Goal: Task Accomplishment & Management: Use online tool/utility

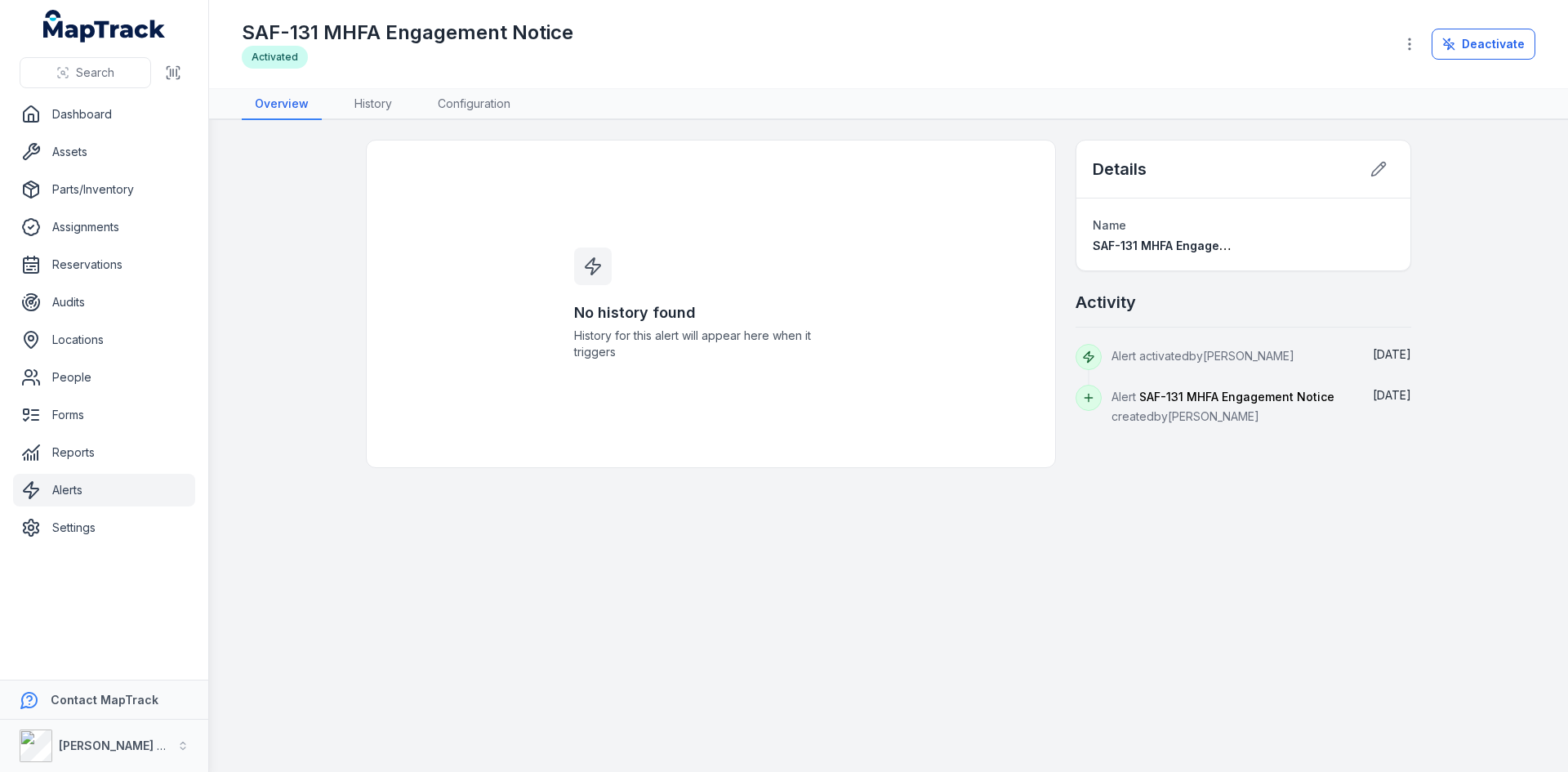
drag, startPoint x: 62, startPoint y: 489, endPoint x: 72, endPoint y: 475, distance: 17.2
click at [62, 489] on link "Alerts" at bounding box center [104, 490] width 182 height 33
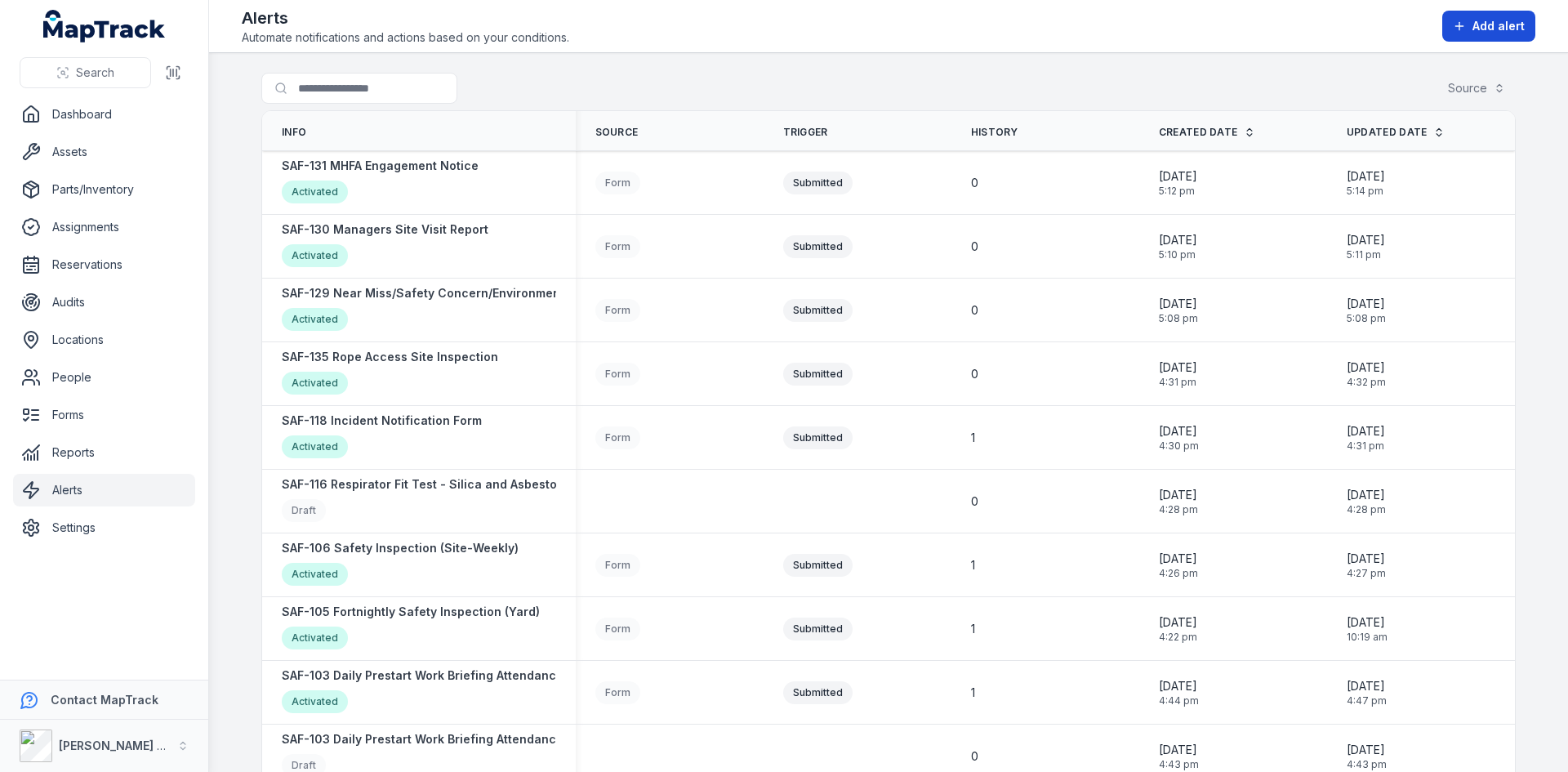
click at [1504, 32] on span "Add alert" at bounding box center [1499, 25] width 52 height 16
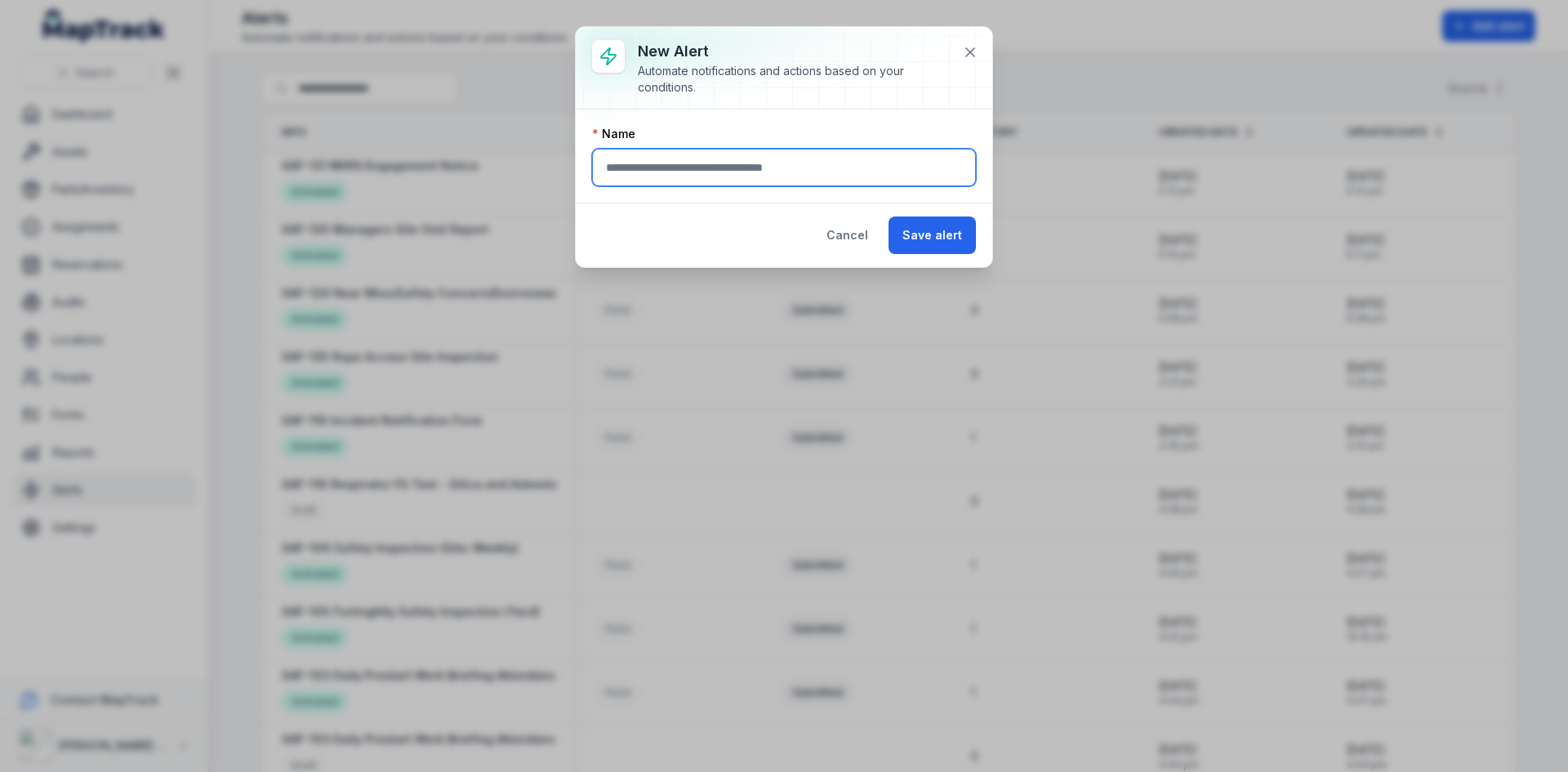
click at [671, 170] on input "text" at bounding box center [784, 168] width 384 height 37
type input "*"
type input "**********"
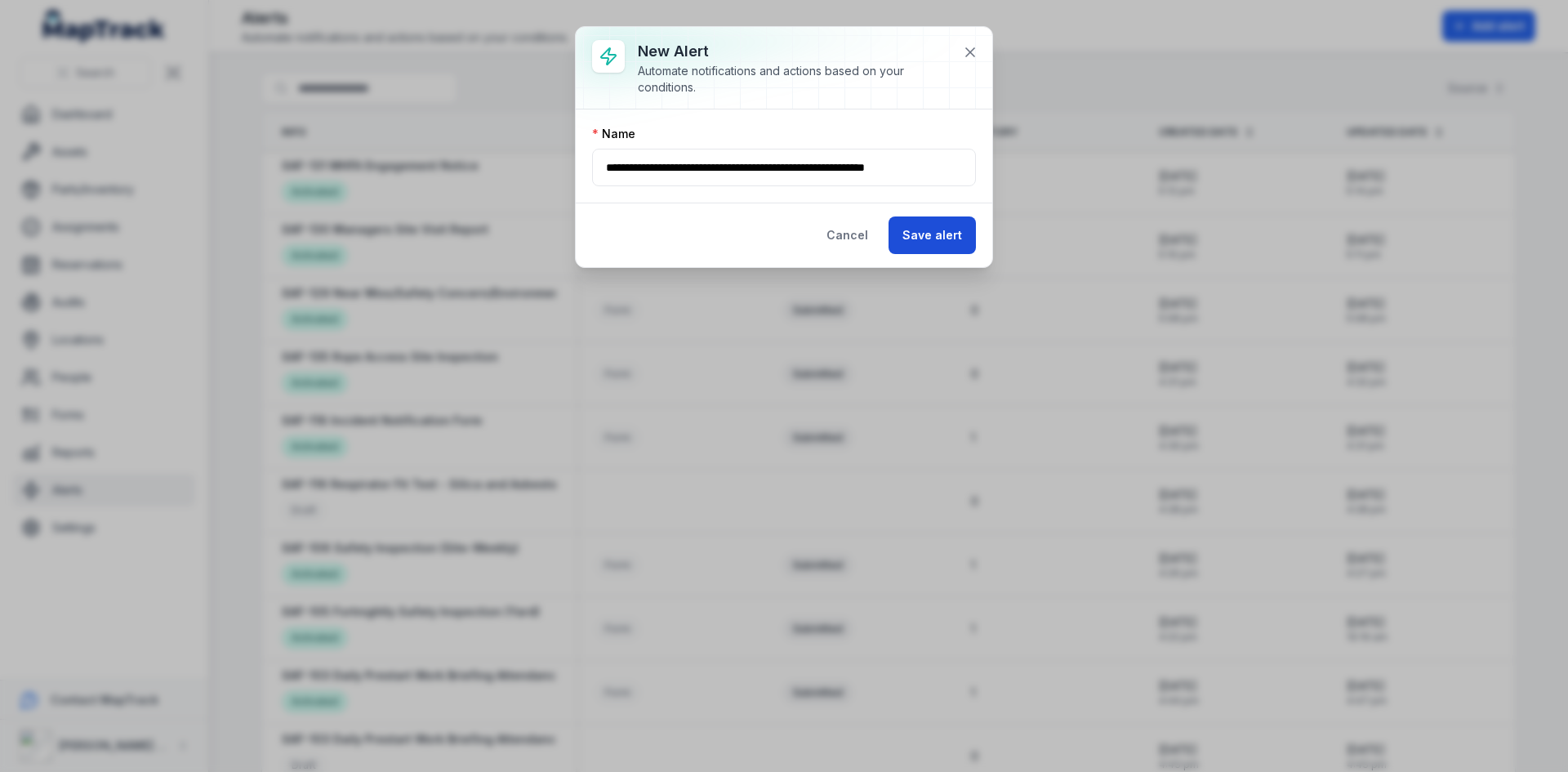
click at [944, 242] on button "Save alert" at bounding box center [932, 235] width 87 height 37
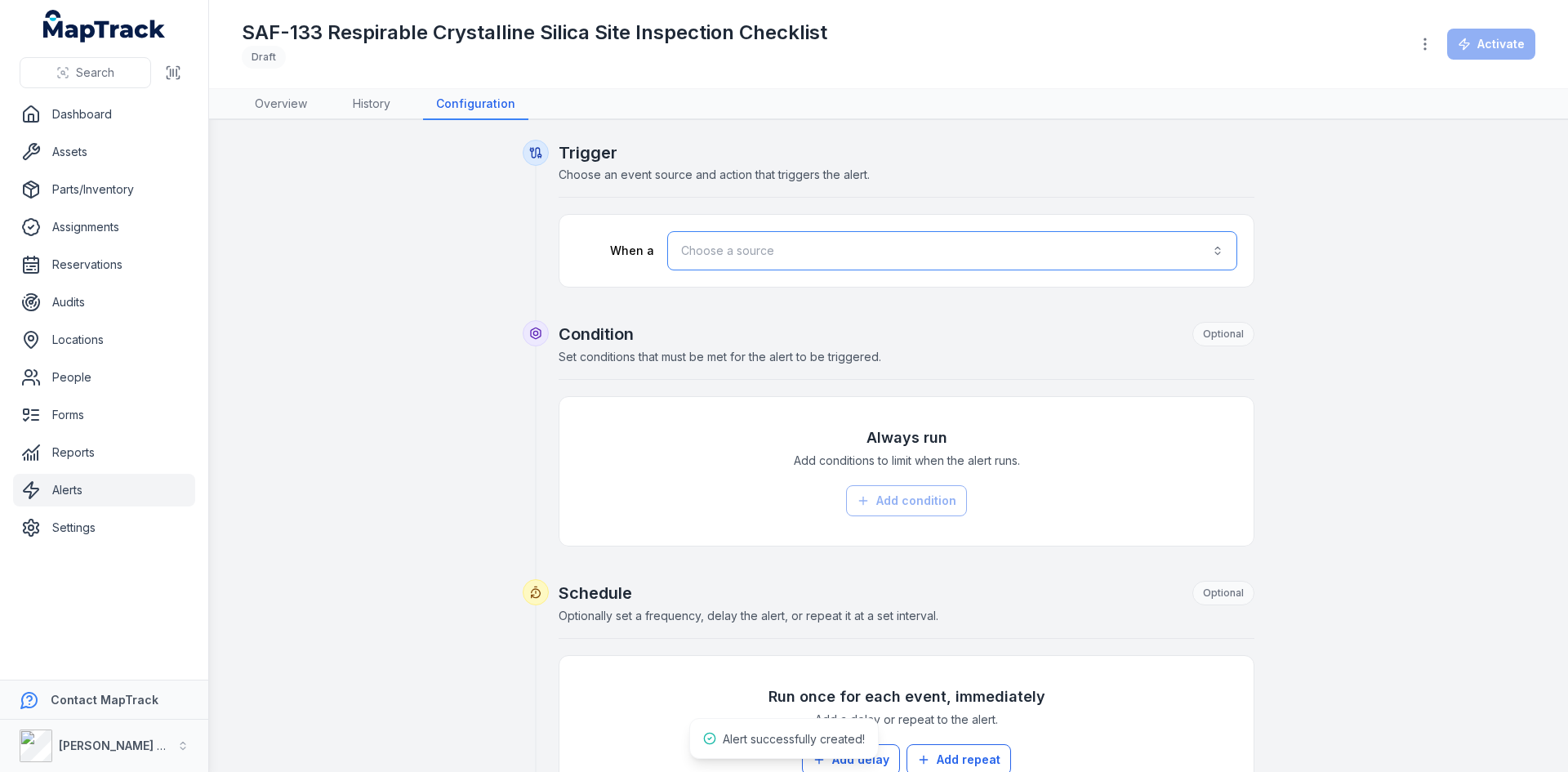
click at [746, 248] on button "Choose a source" at bounding box center [952, 251] width 570 height 39
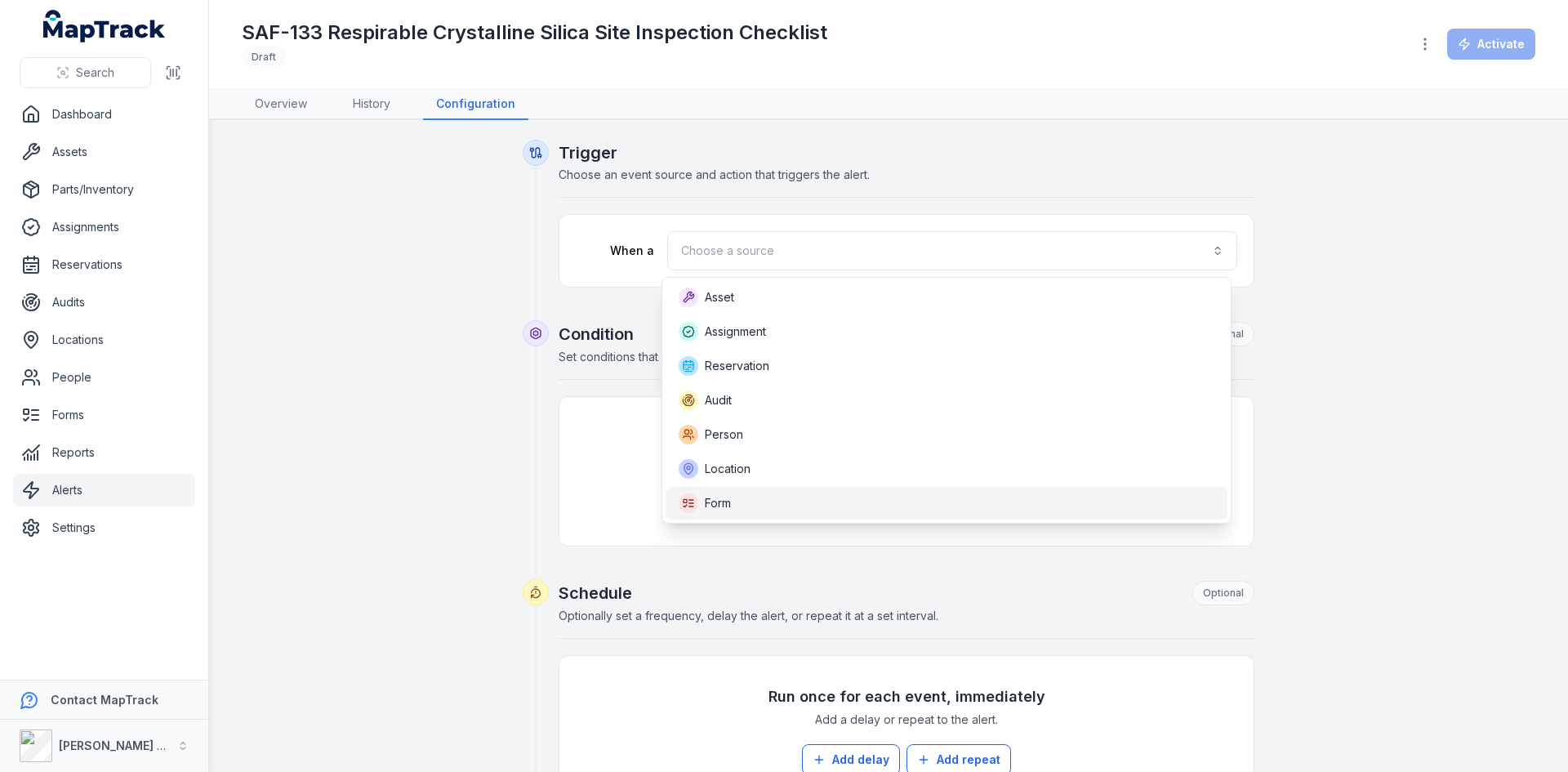
click at [753, 512] on div "Form" at bounding box center [947, 503] width 536 height 20
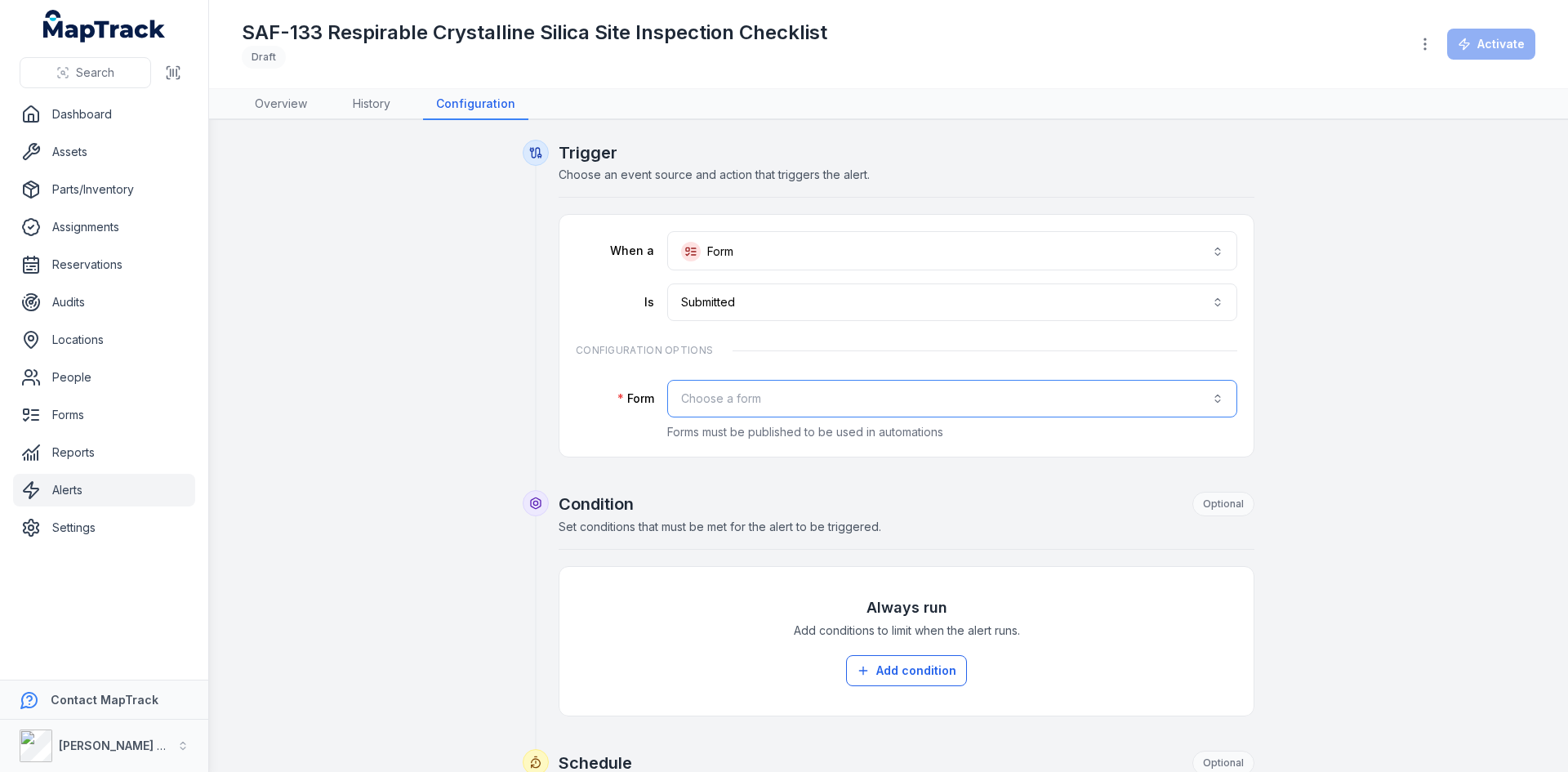
click at [732, 389] on button "Choose a form" at bounding box center [952, 398] width 570 height 37
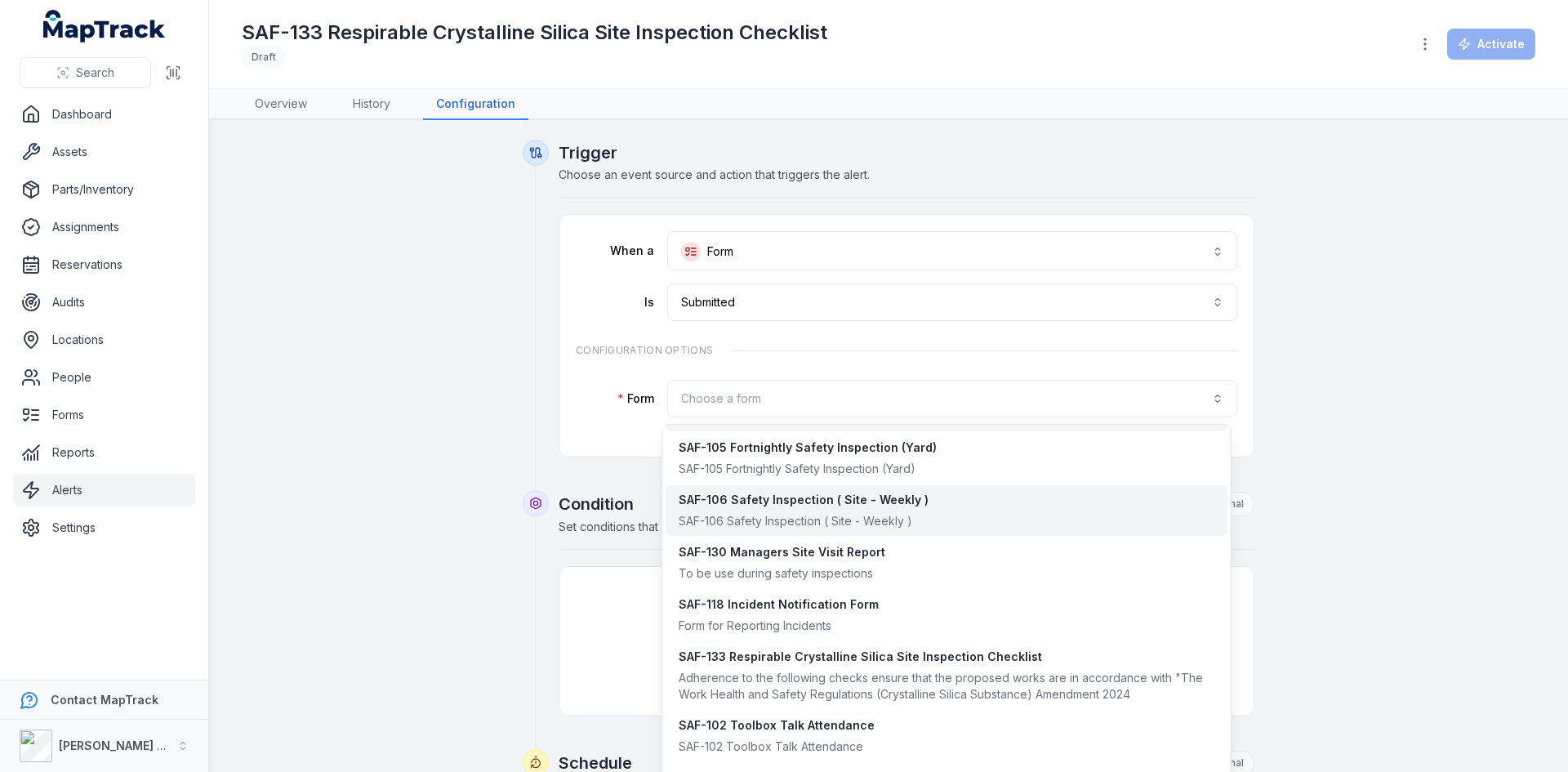
scroll to position [1552, 0]
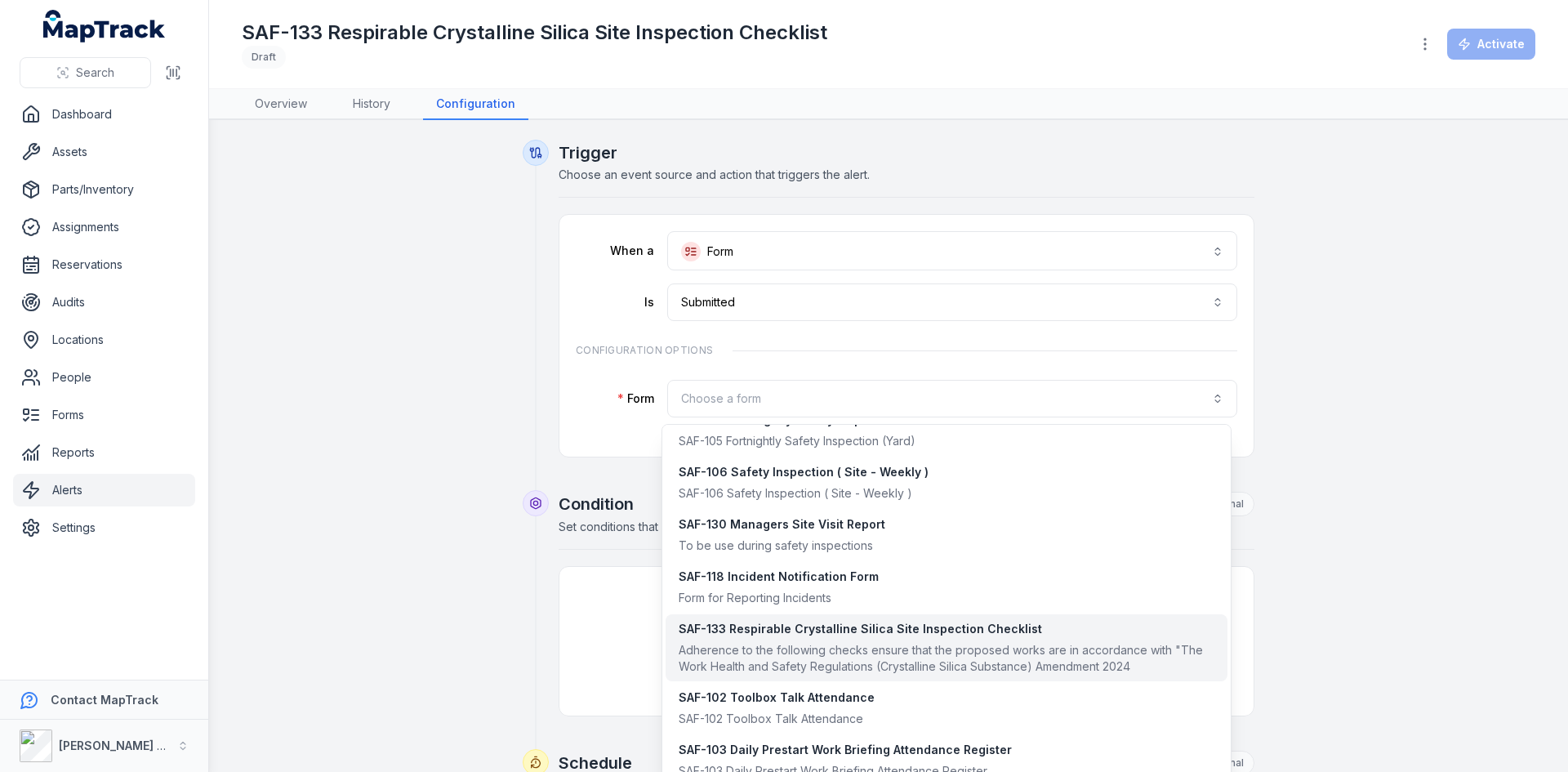
click at [820, 635] on div "SAF-133 Respirable Crystalline Silica Site Inspection Checklist" at bounding box center [947, 629] width 536 height 16
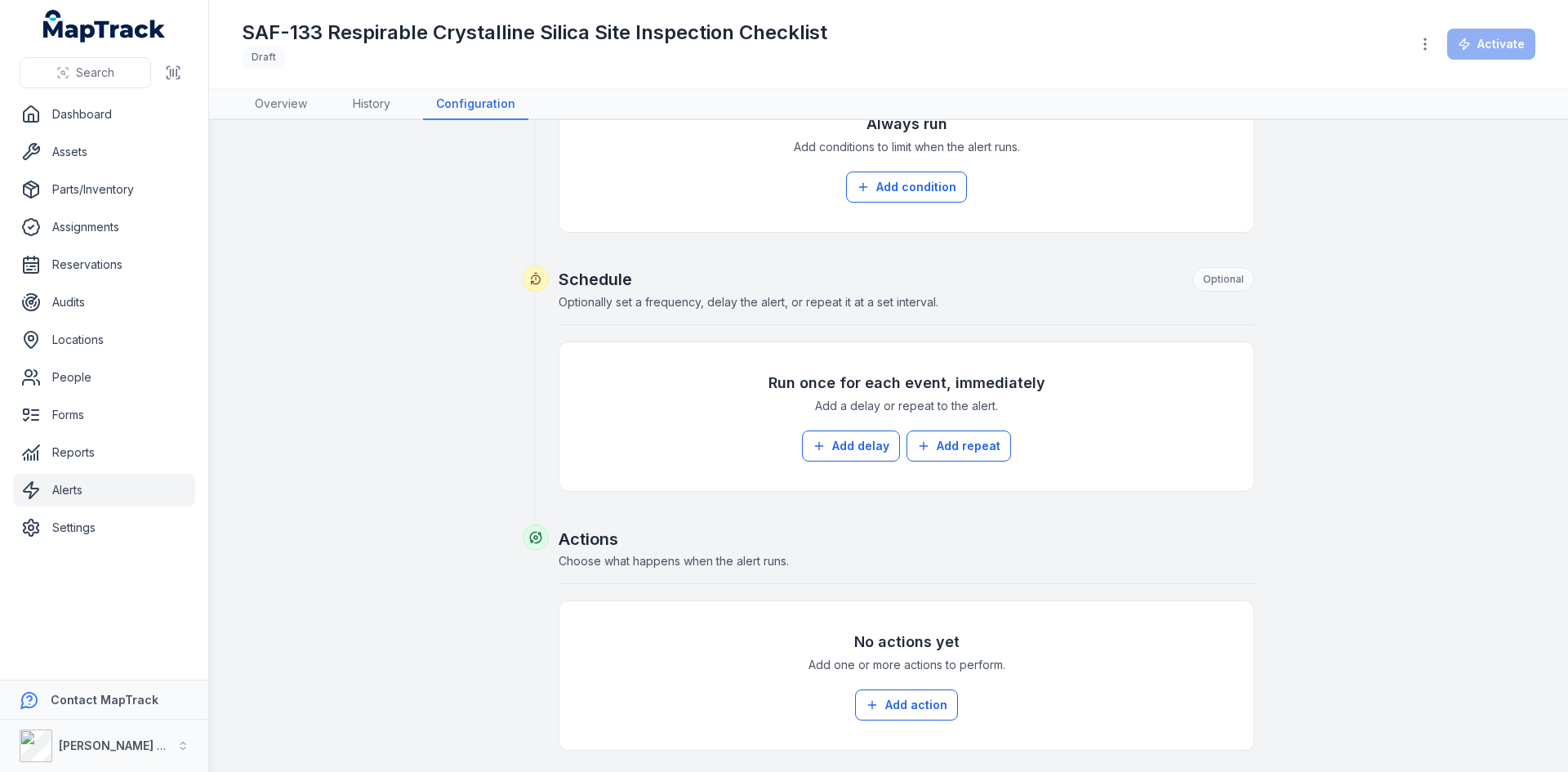
scroll to position [553, 0]
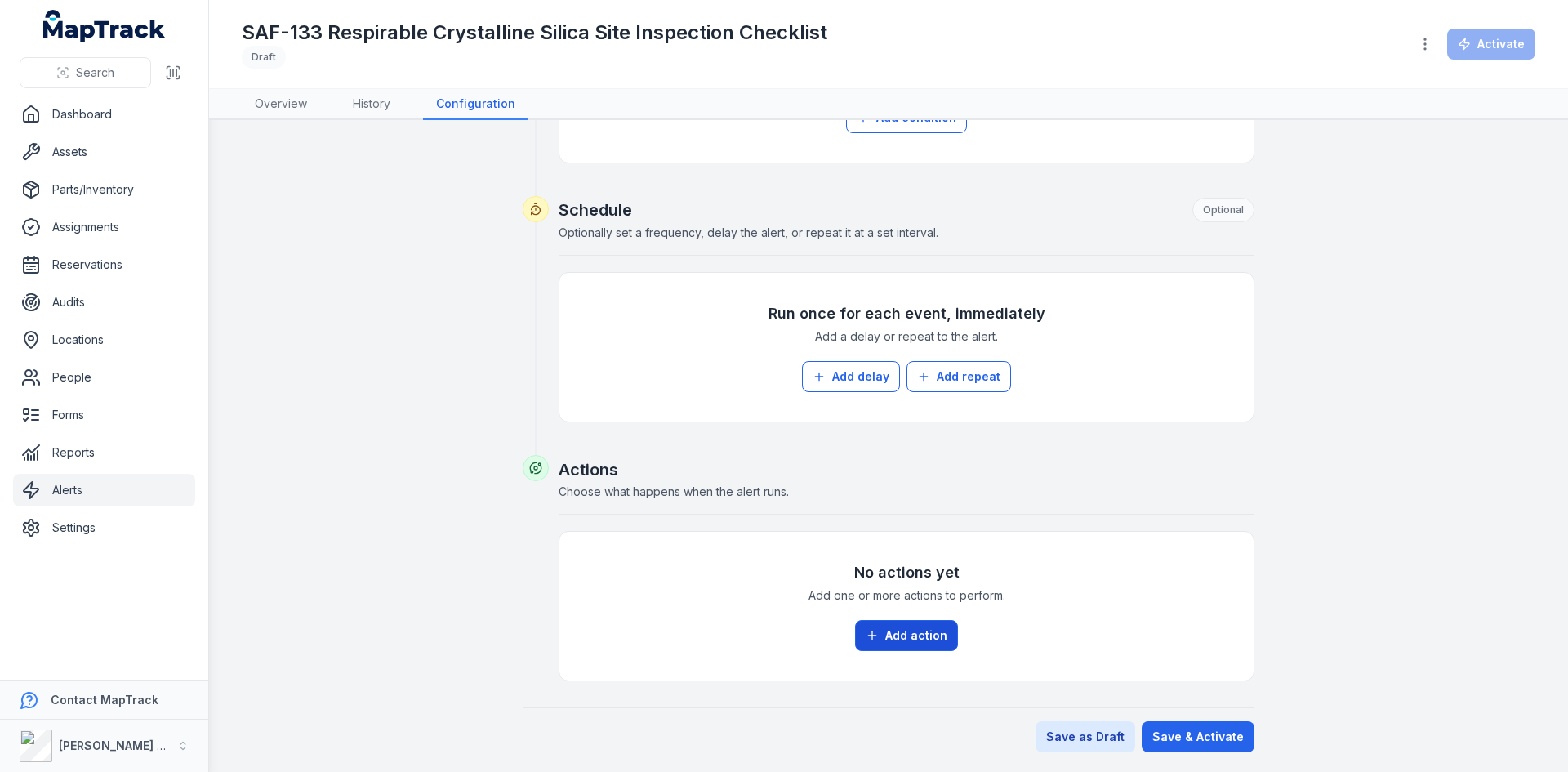
click at [914, 634] on button "Add action" at bounding box center [907, 635] width 103 height 31
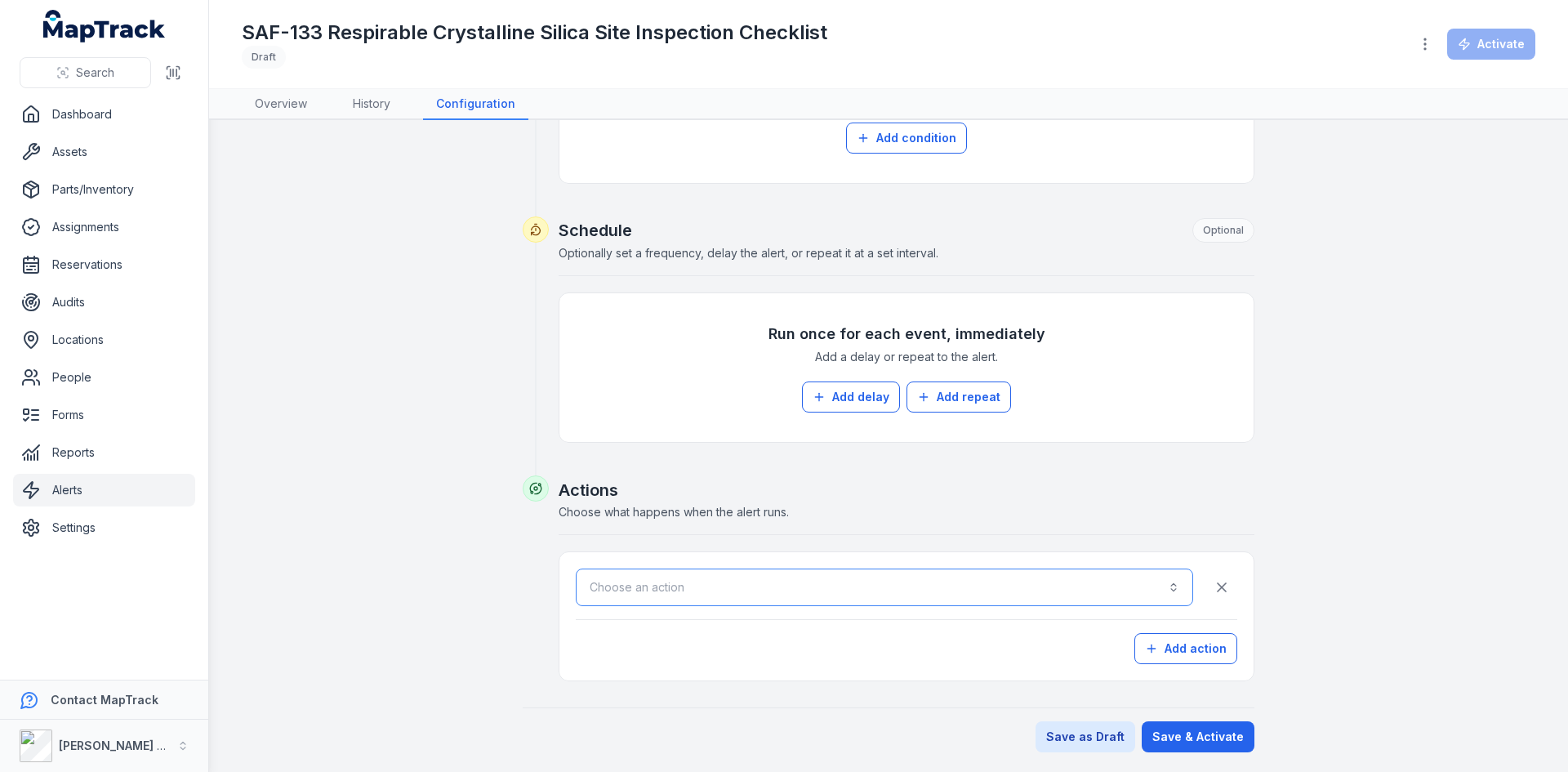
click at [752, 586] on button "Choose an action" at bounding box center [884, 587] width 617 height 37
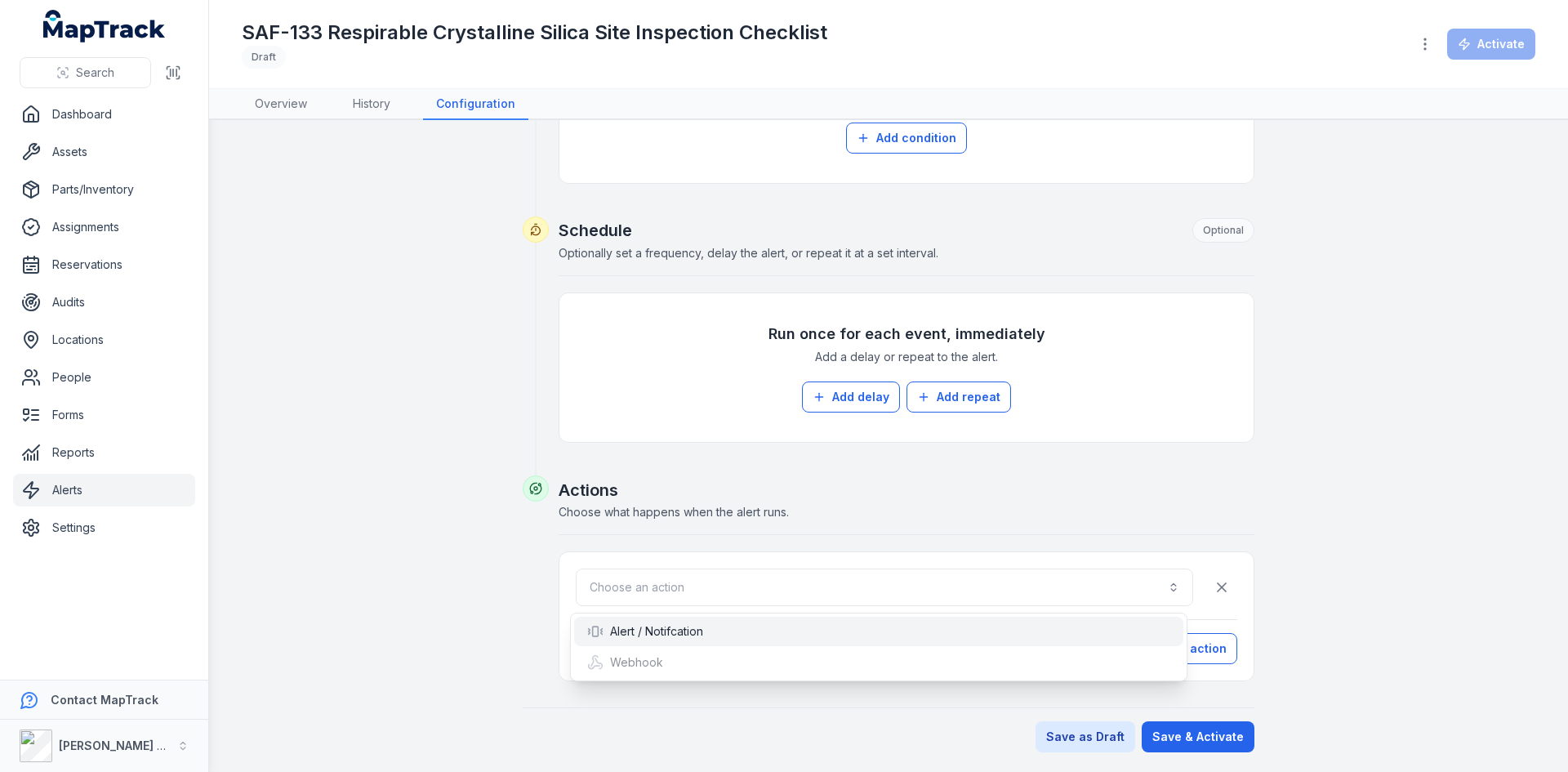
click at [705, 625] on div "Alert / Notifcation" at bounding box center [879, 631] width 584 height 16
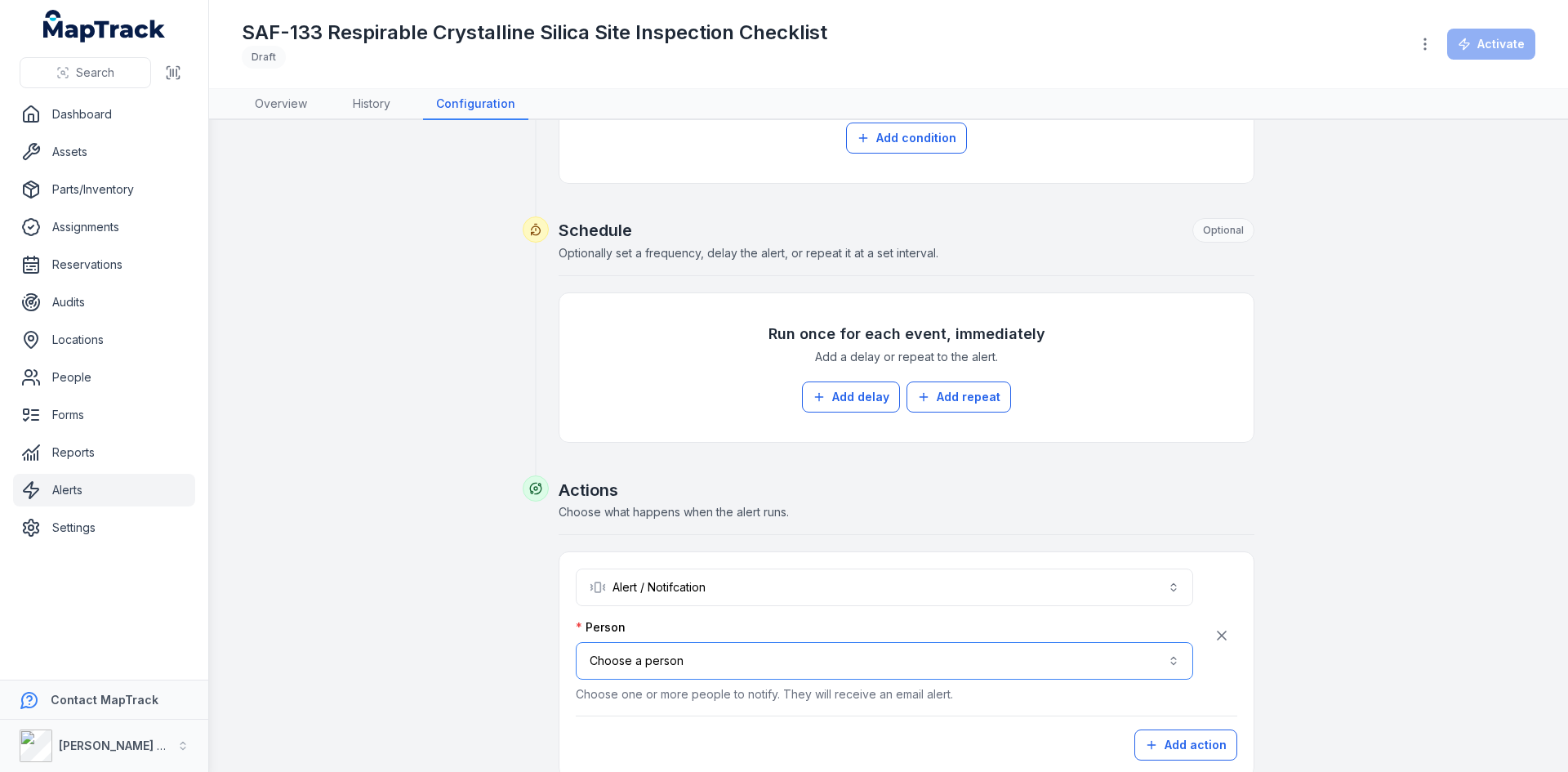
click at [691, 665] on button "Choose a person" at bounding box center [884, 661] width 617 height 37
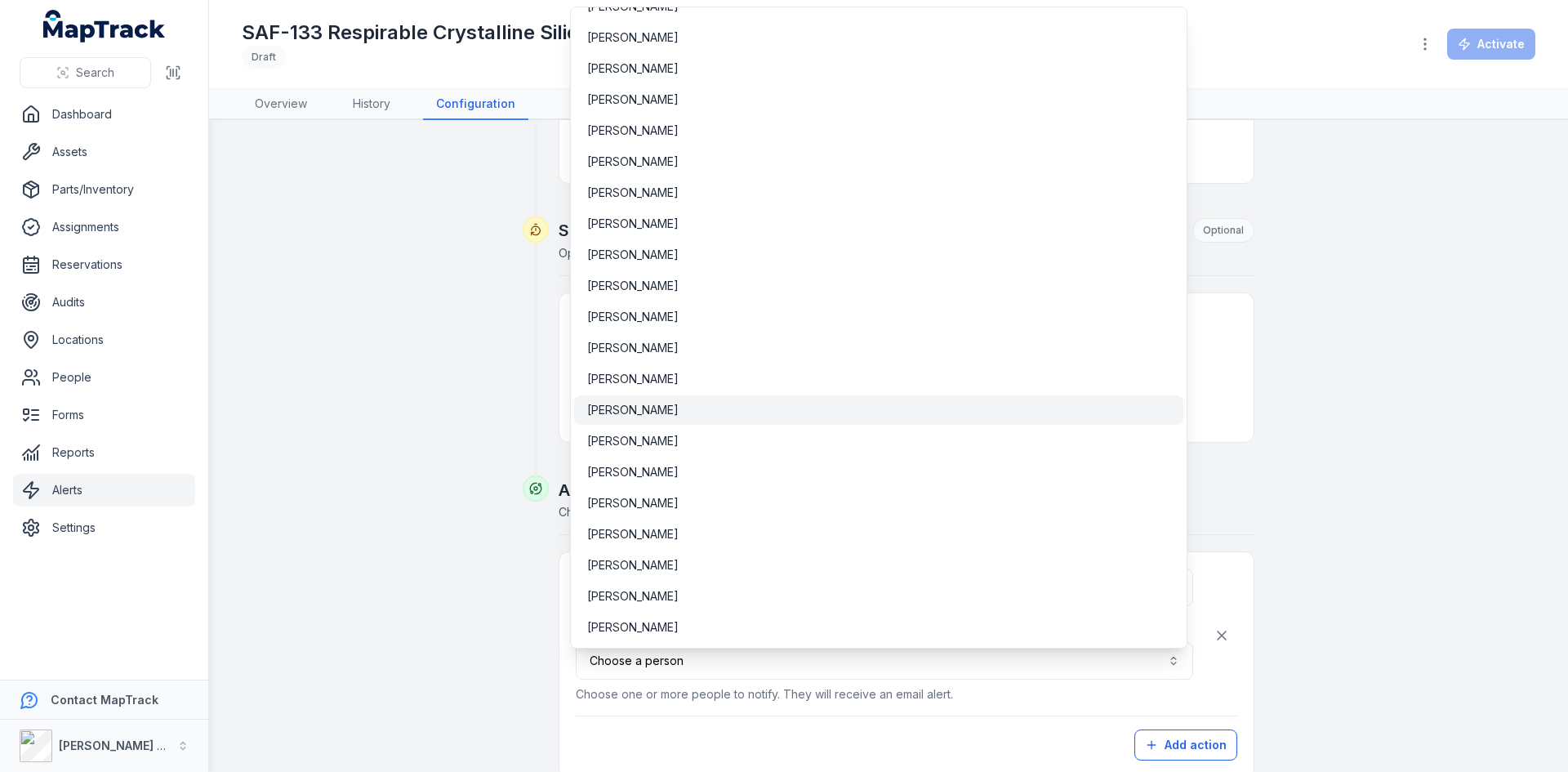
scroll to position [6201, 0]
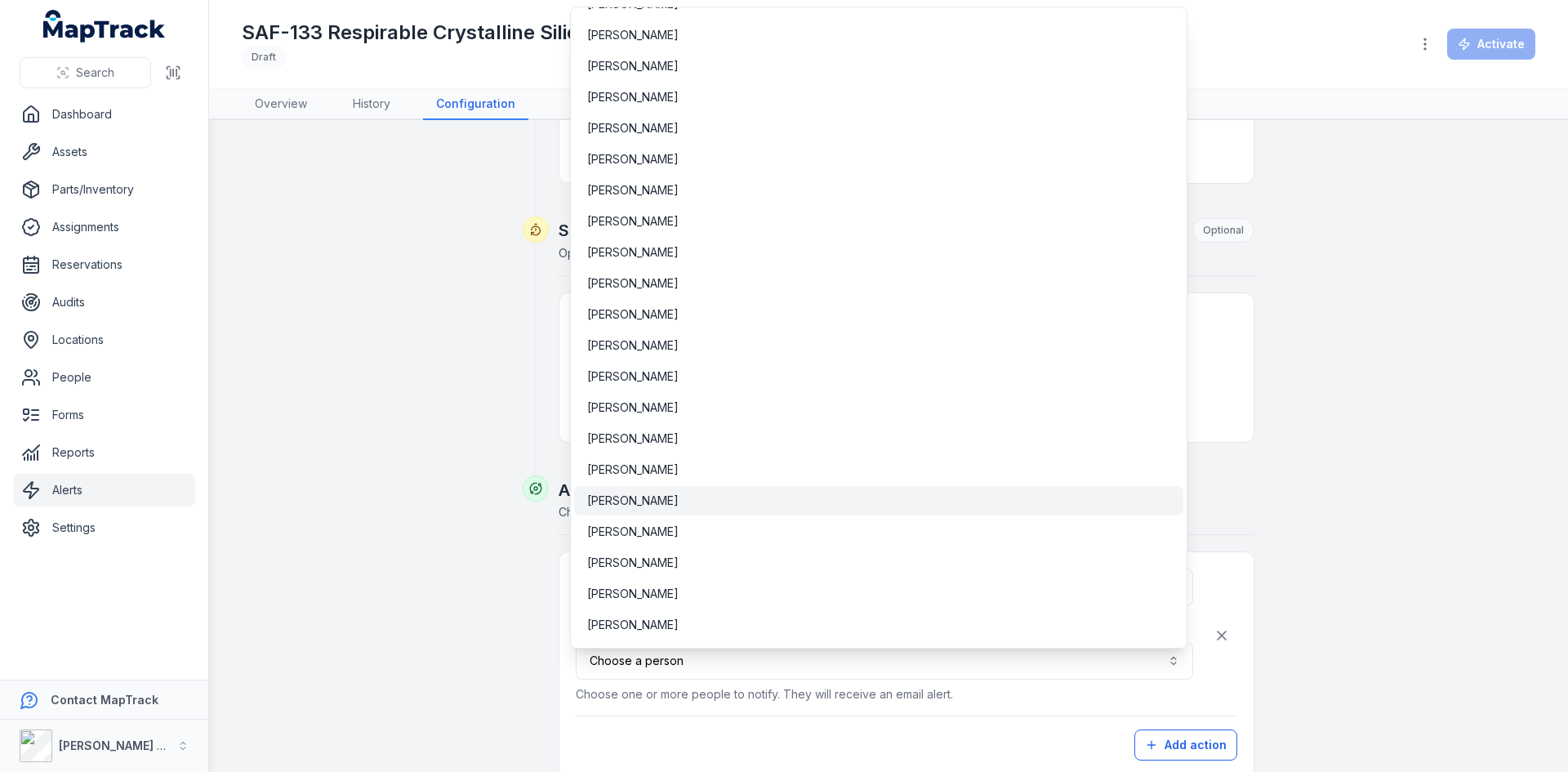
click at [630, 511] on div "[PERSON_NAME]" at bounding box center [879, 500] width 609 height 29
click at [689, 698] on div "**********" at bounding box center [884, 661] width 617 height 83
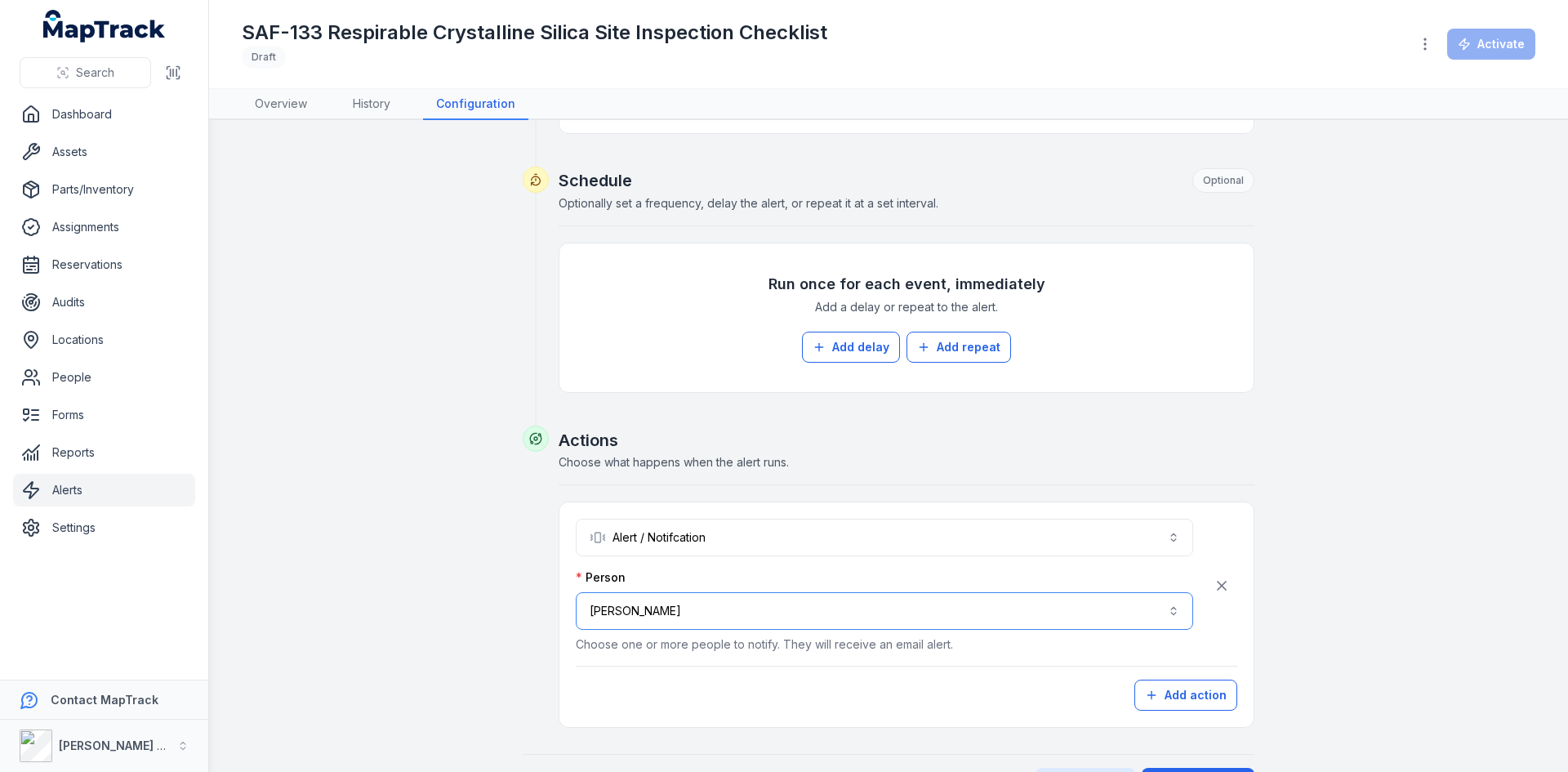
scroll to position [629, 0]
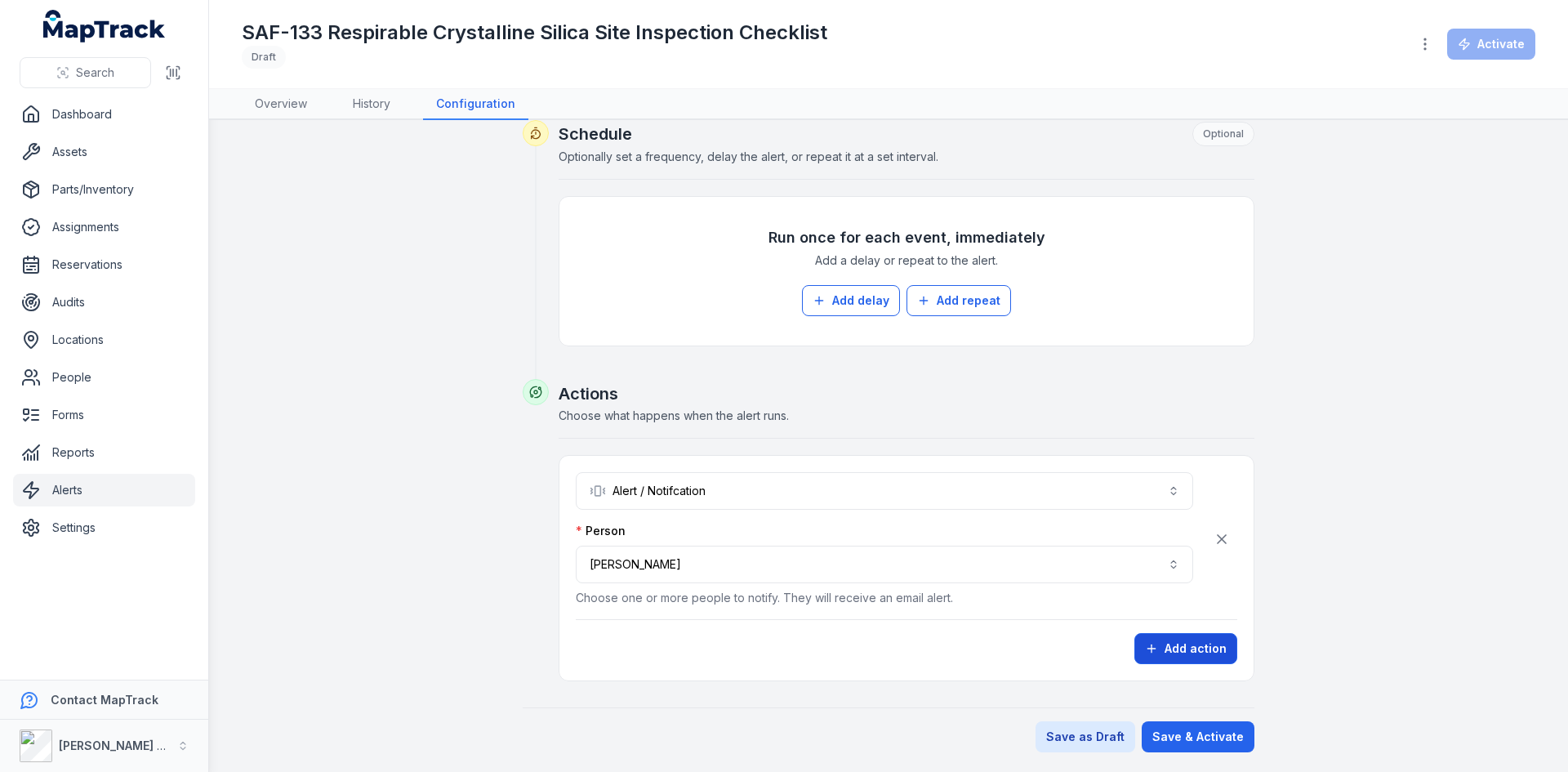
click at [1167, 657] on button "Add action" at bounding box center [1186, 648] width 103 height 31
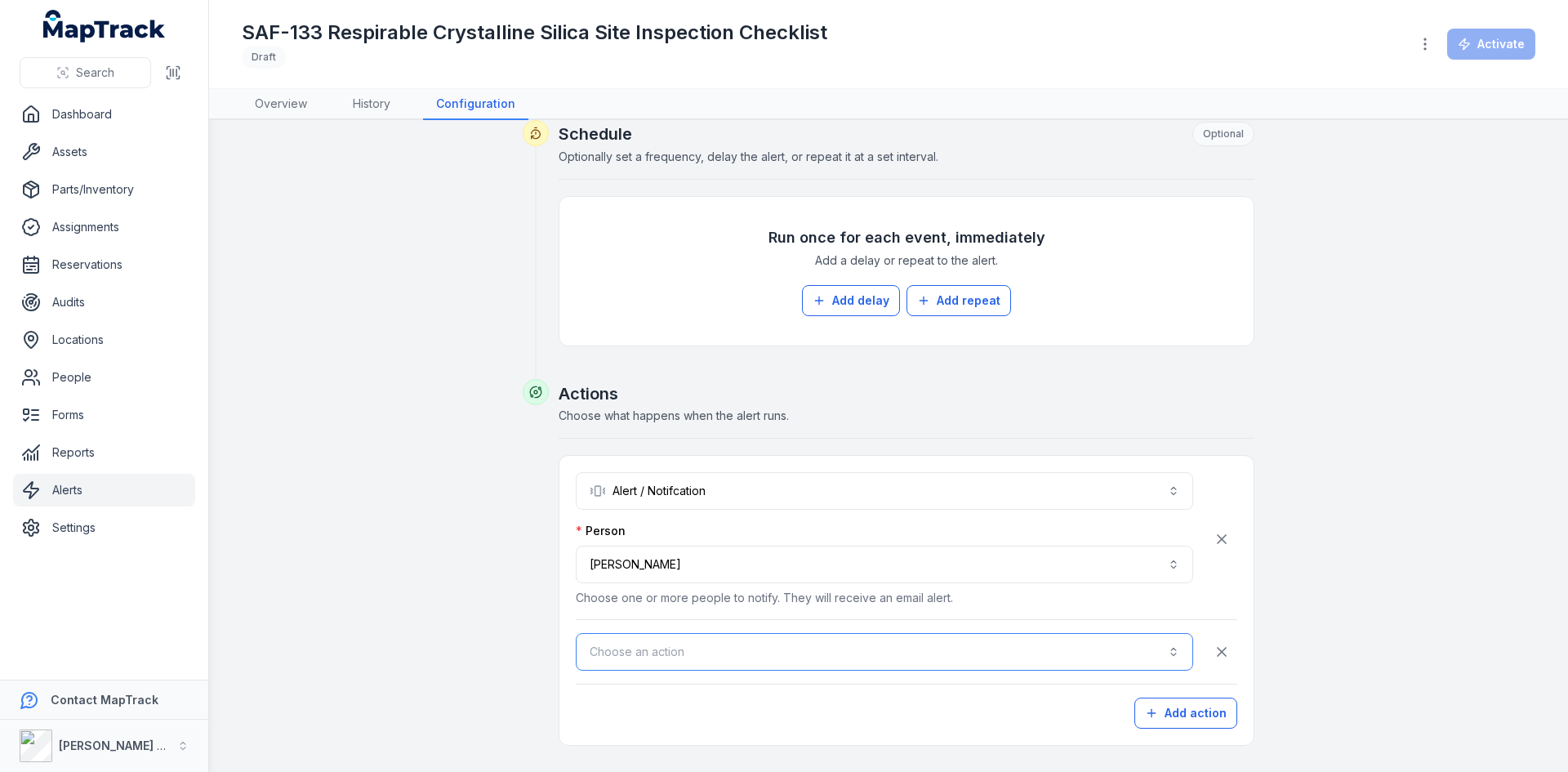
click at [617, 641] on button "Choose an action" at bounding box center [884, 652] width 617 height 37
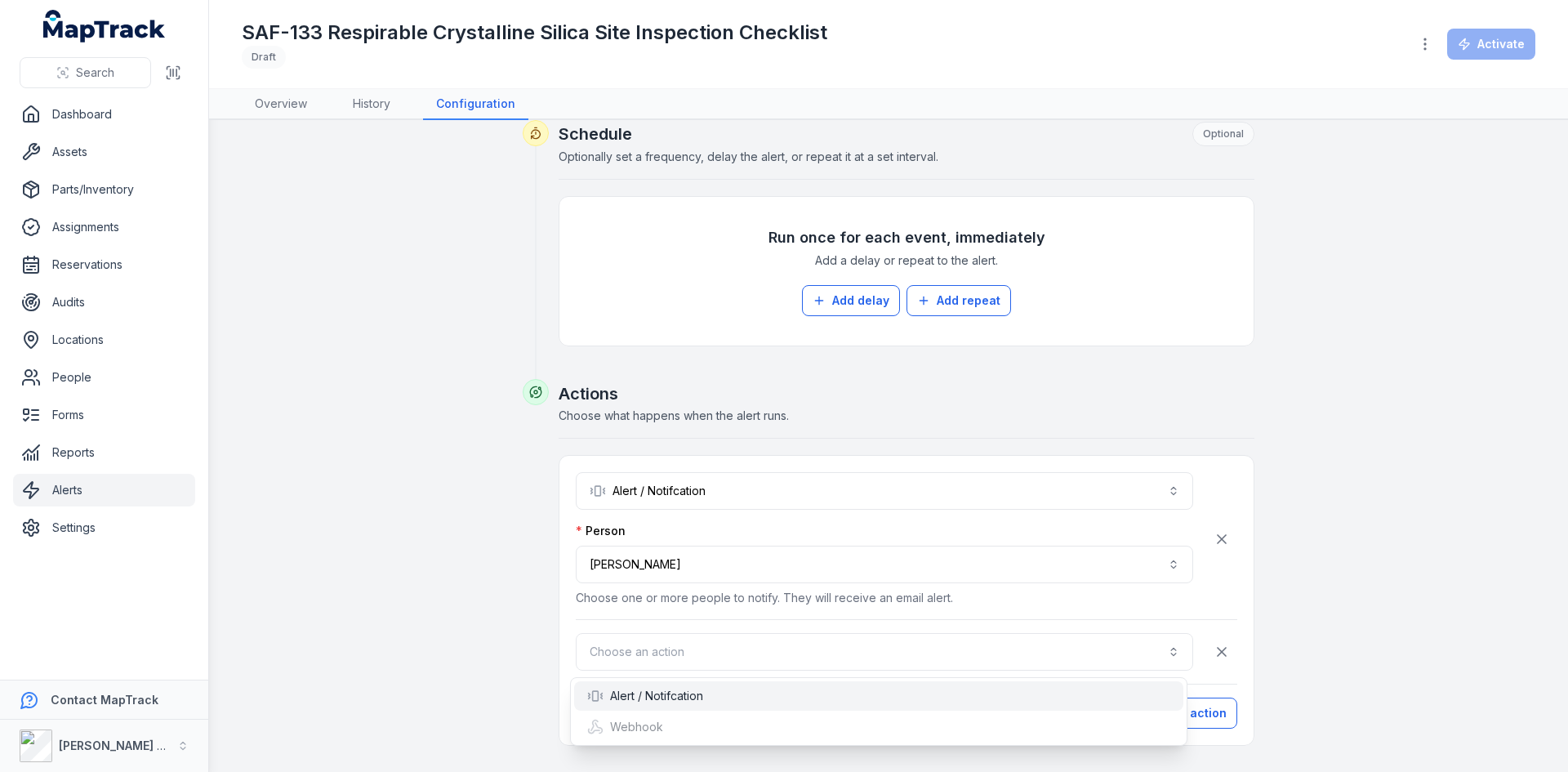
click at [640, 690] on div "Alert / Notifcation" at bounding box center [645, 695] width 116 height 16
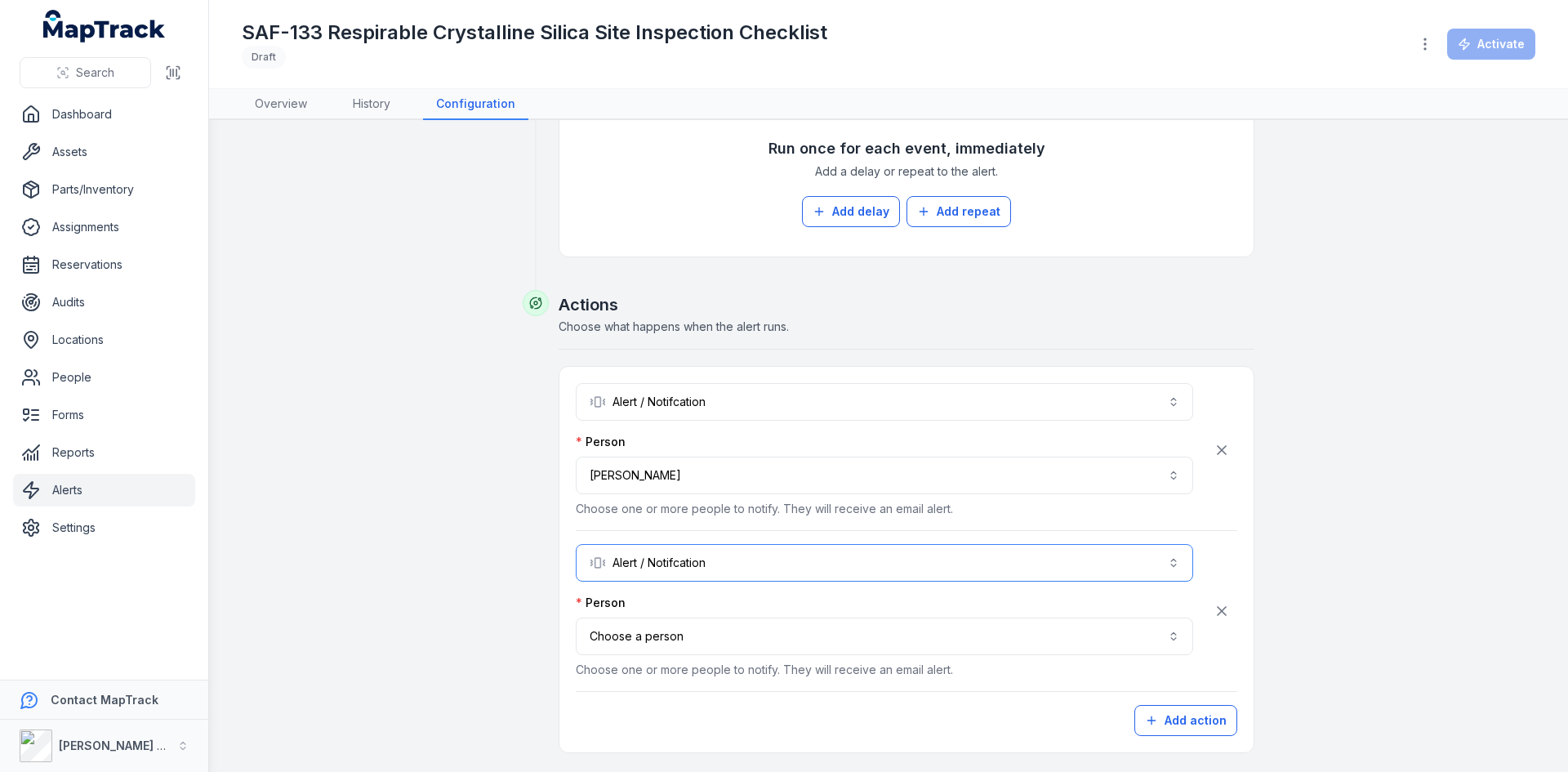
scroll to position [790, 0]
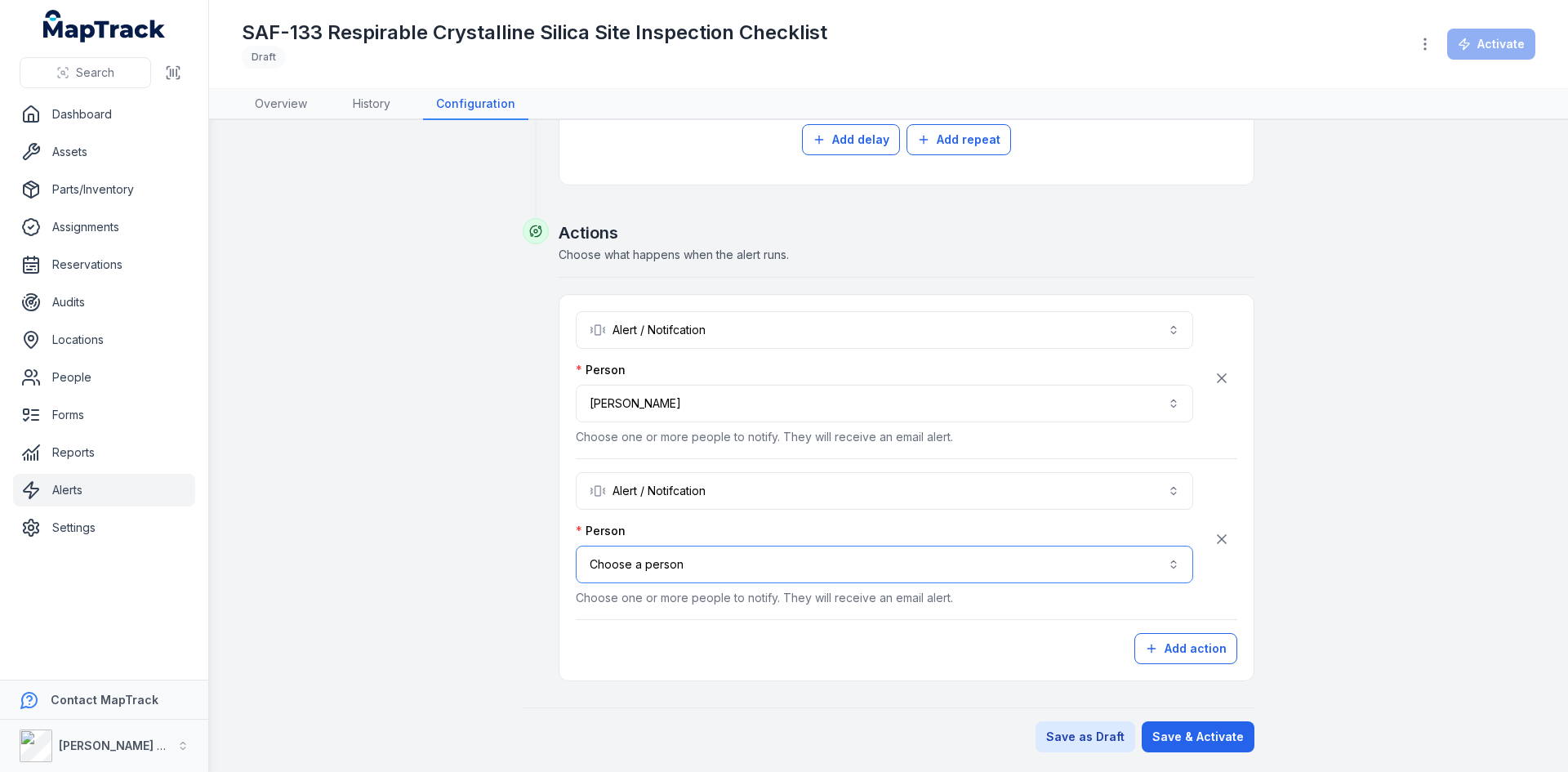
click at [685, 558] on button "Choose a person" at bounding box center [884, 564] width 617 height 37
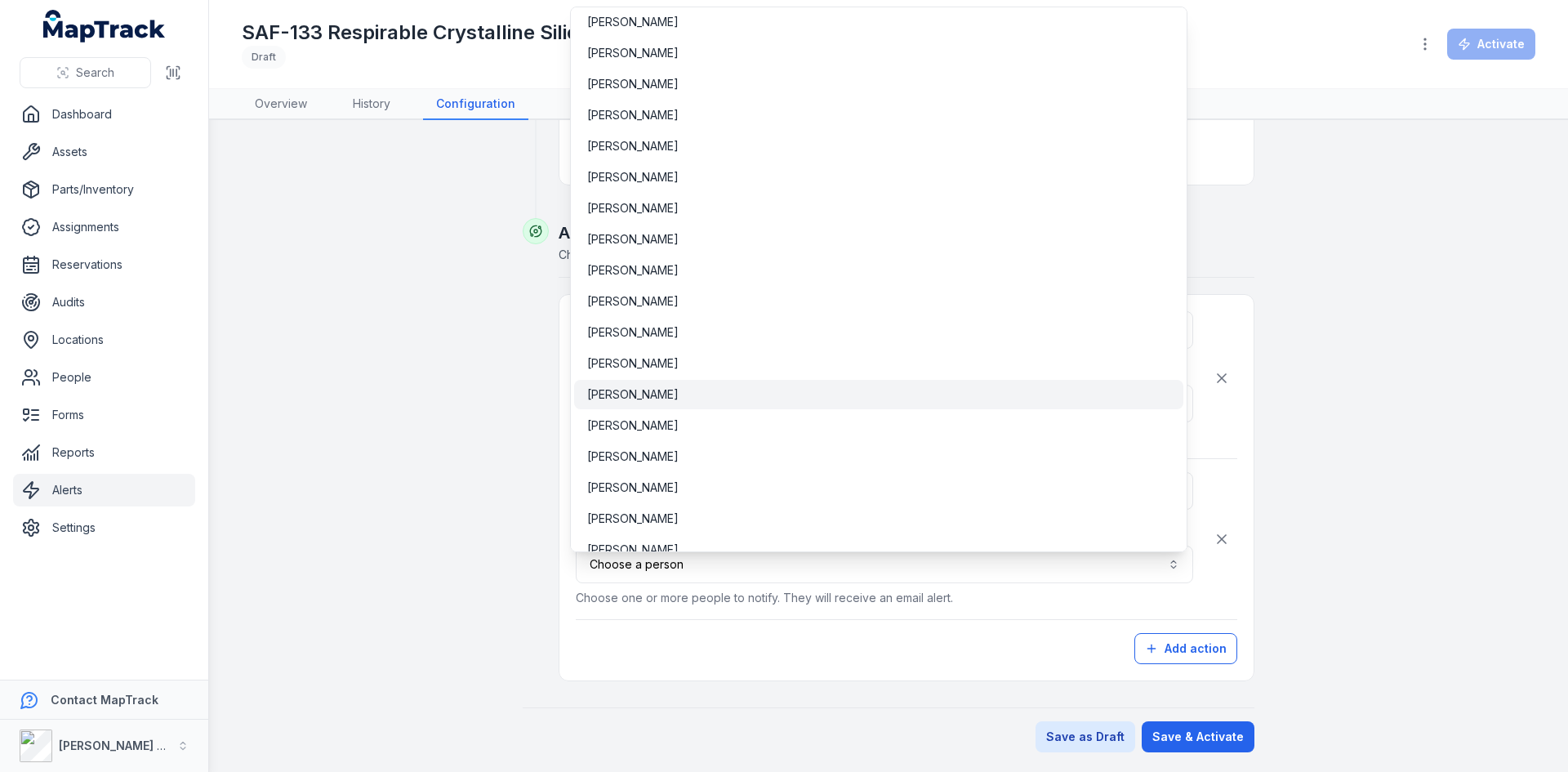
scroll to position [811, 0]
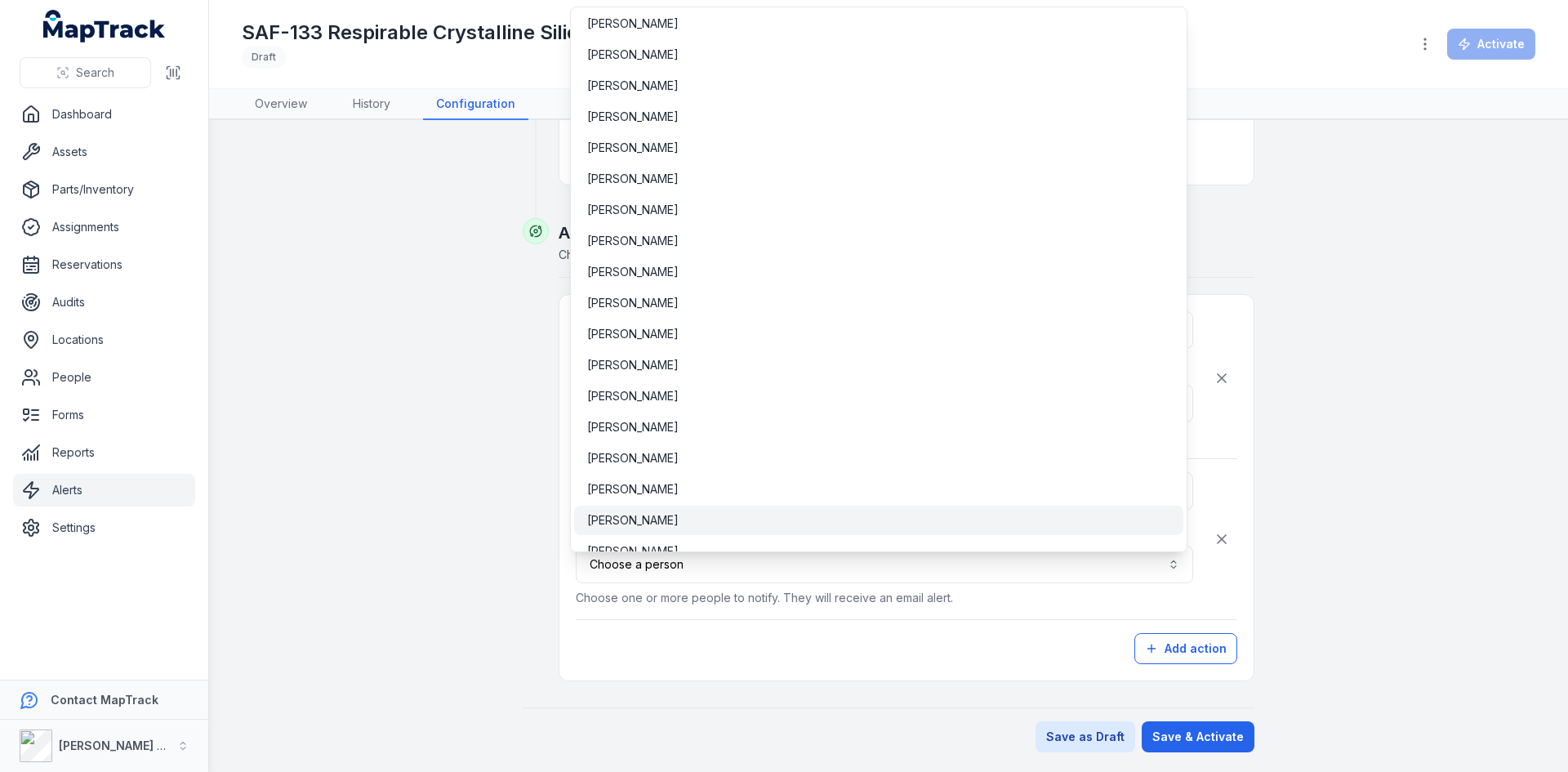
click at [654, 515] on span "[PERSON_NAME]" at bounding box center [633, 520] width 92 height 16
click at [687, 570] on button "**********" at bounding box center [884, 564] width 617 height 37
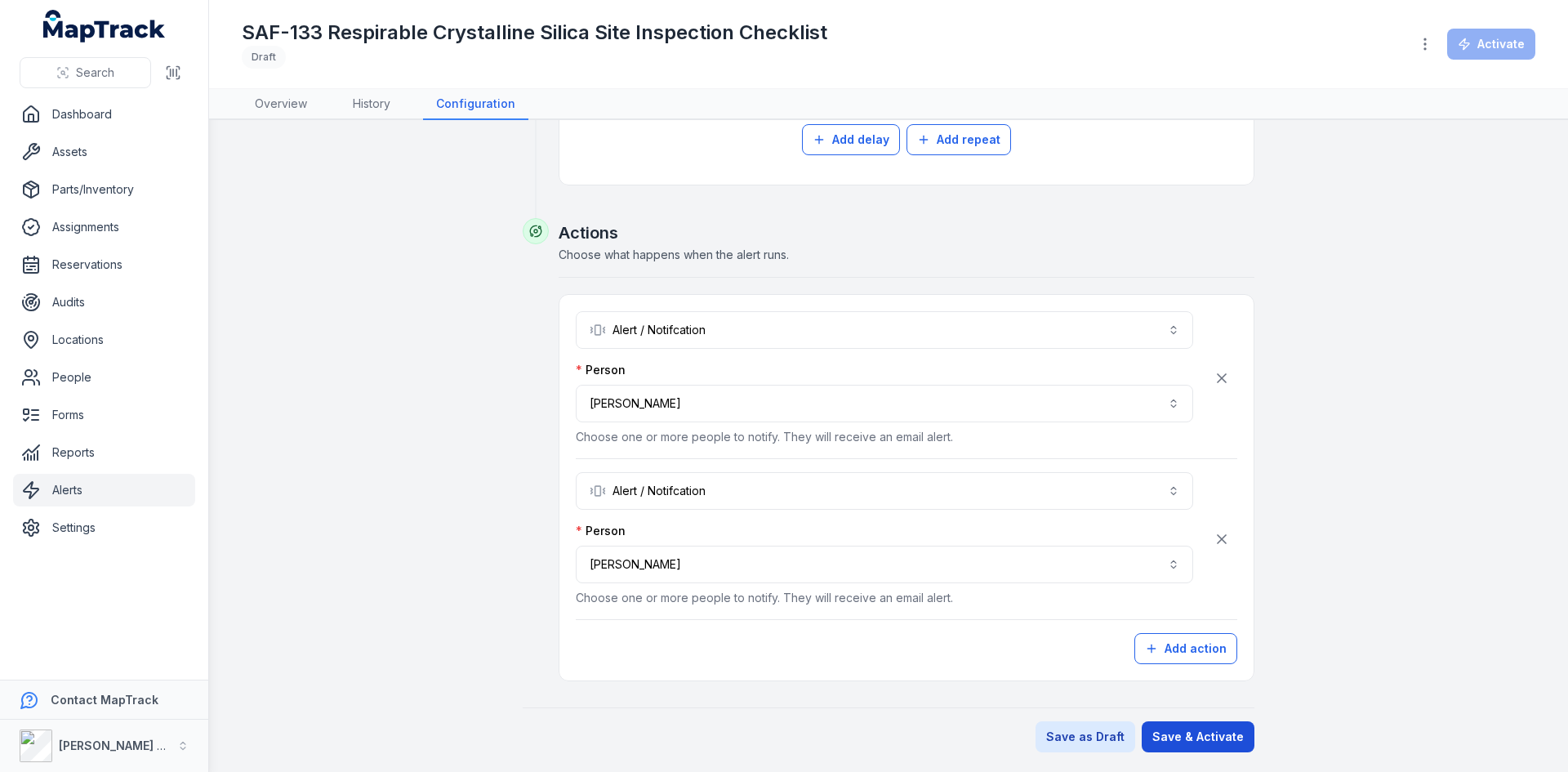
click at [1178, 741] on button "Save & Activate" at bounding box center [1198, 736] width 112 height 31
